Goal: Transaction & Acquisition: Download file/media

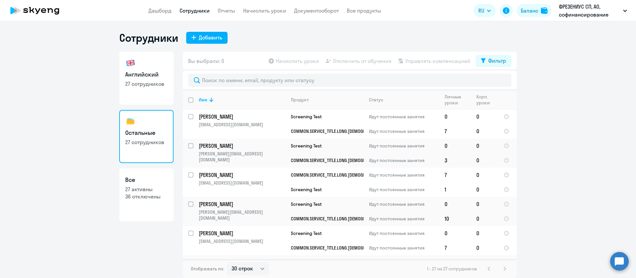
select select "30"
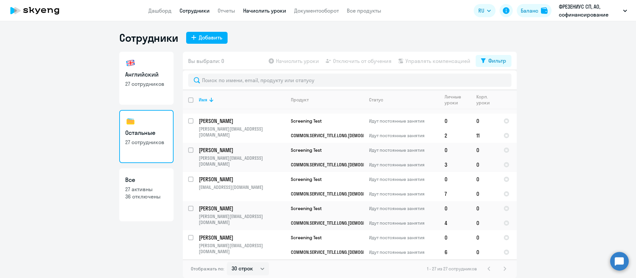
click at [278, 13] on link "Начислить уроки" at bounding box center [264, 10] width 43 height 7
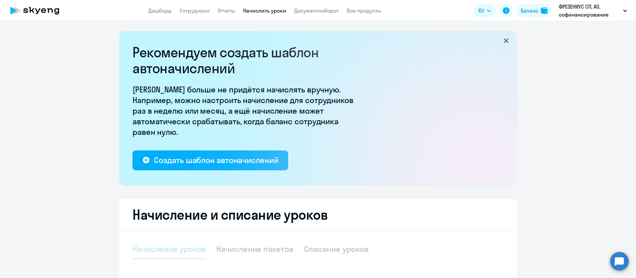
select select "10"
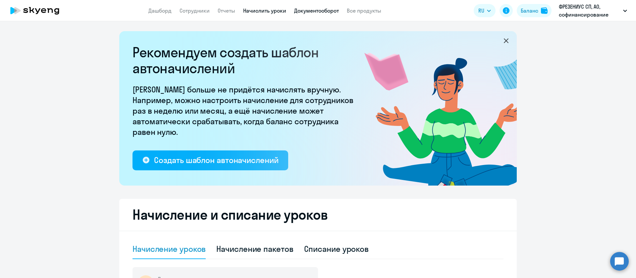
click at [306, 11] on link "Документооборот" at bounding box center [316, 10] width 45 height 7
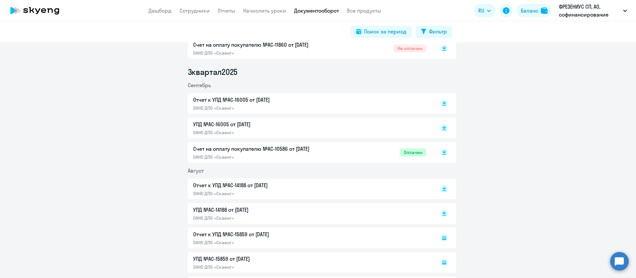
scroll to position [74, 0]
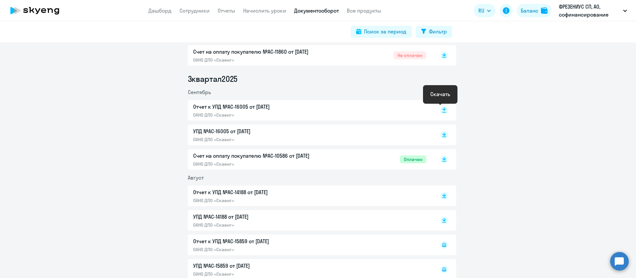
click at [442, 110] on rect at bounding box center [444, 110] width 8 height 8
click at [440, 196] on rect at bounding box center [444, 196] width 8 height 8
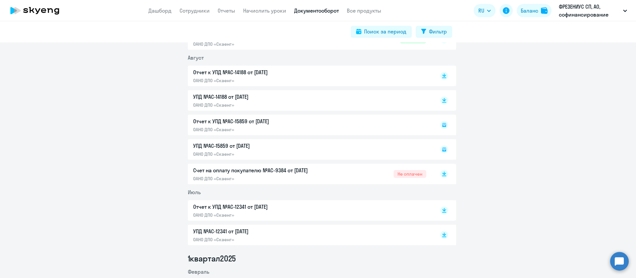
scroll to position [195, 0]
click at [440, 211] on rect at bounding box center [444, 209] width 8 height 8
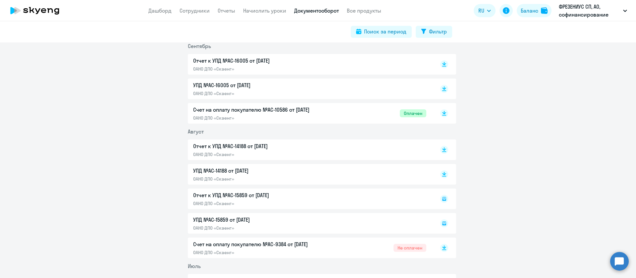
scroll to position [270, 0]
